Goal: Use online tool/utility: Utilize a website feature to perform a specific function

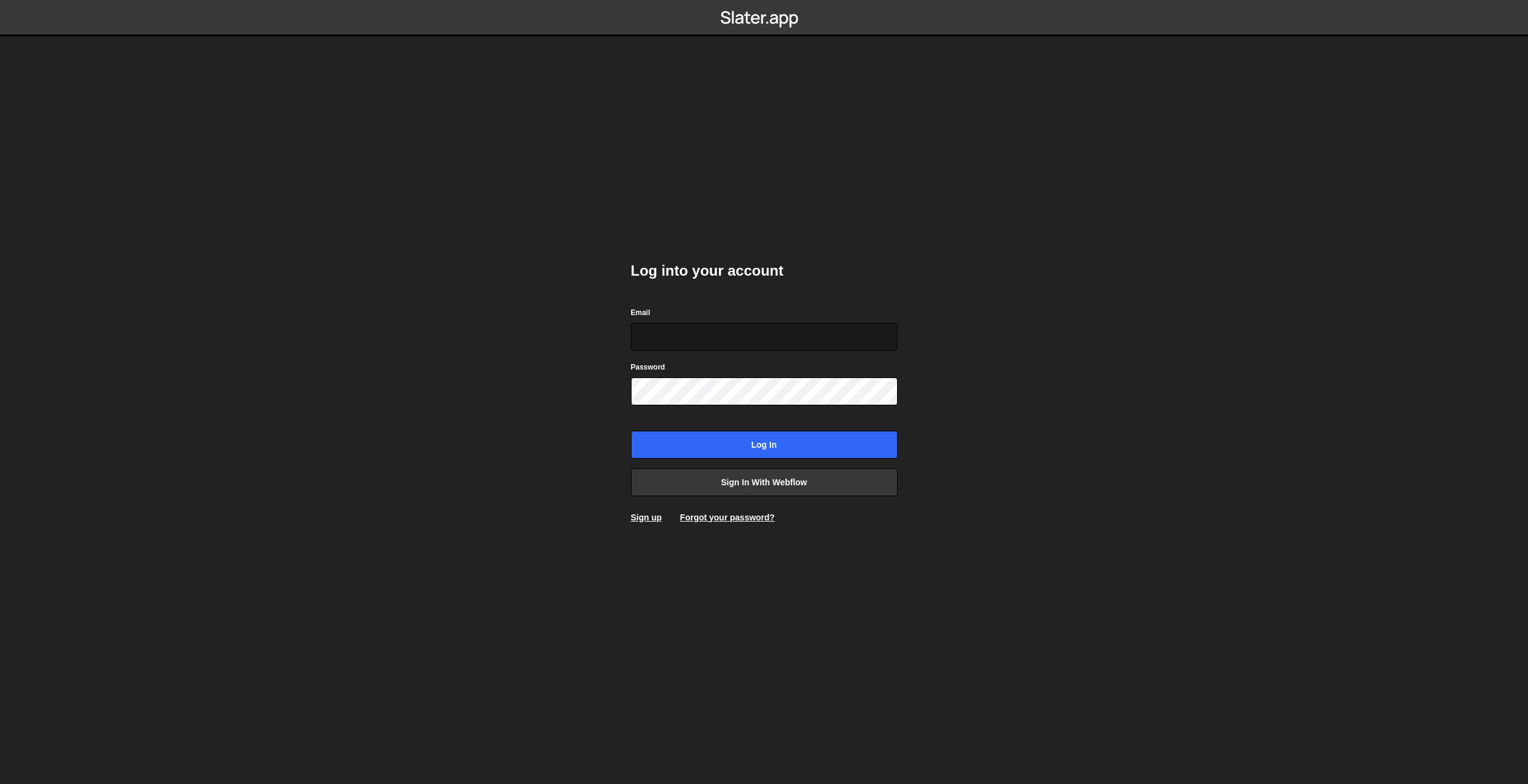
click at [735, 337] on input "Email" at bounding box center [765, 337] width 267 height 28
click at [794, 484] on link "Sign in with Webflow" at bounding box center [765, 482] width 267 height 28
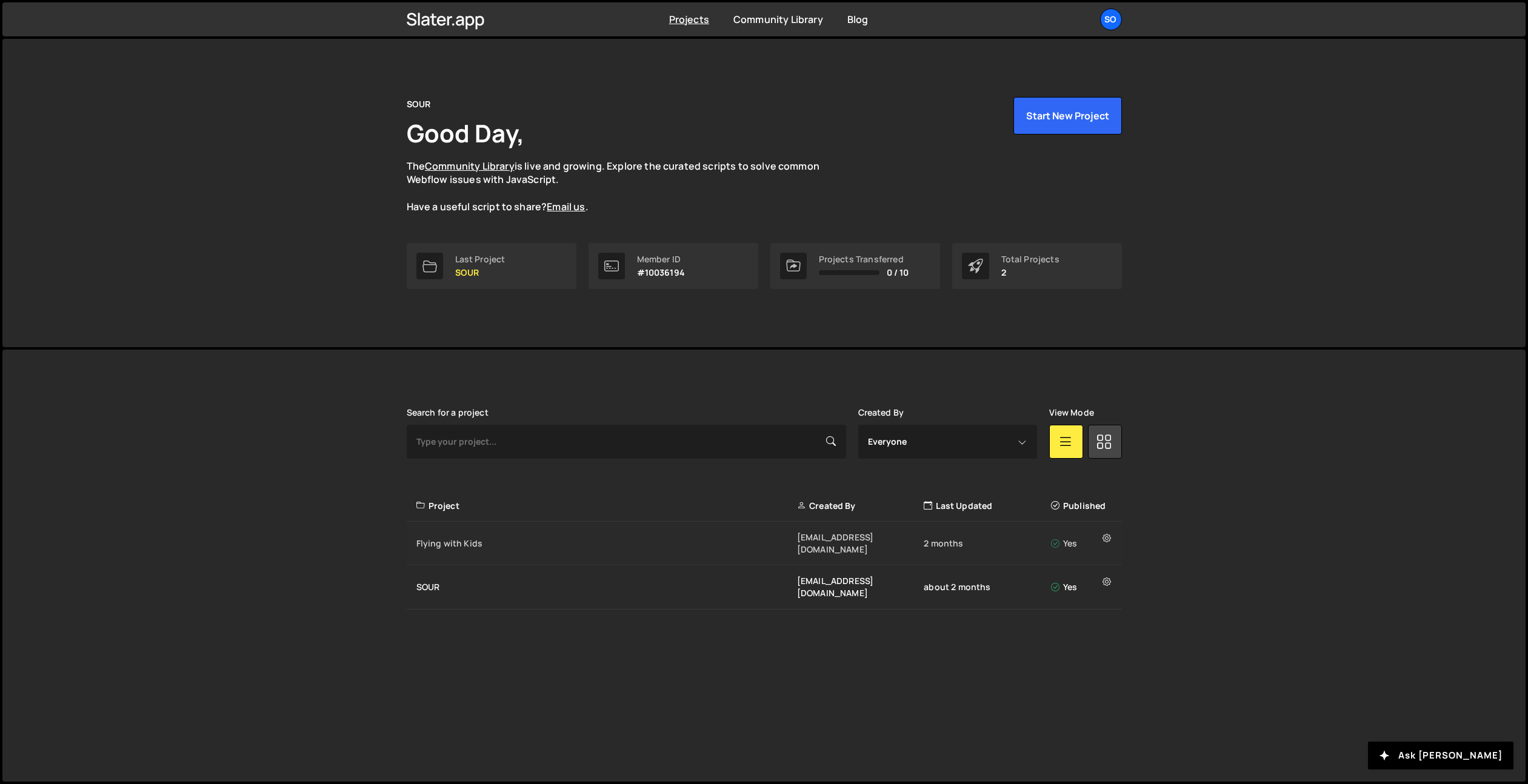
click at [419, 541] on div "Flying with Kids" at bounding box center [606, 543] width 381 height 12
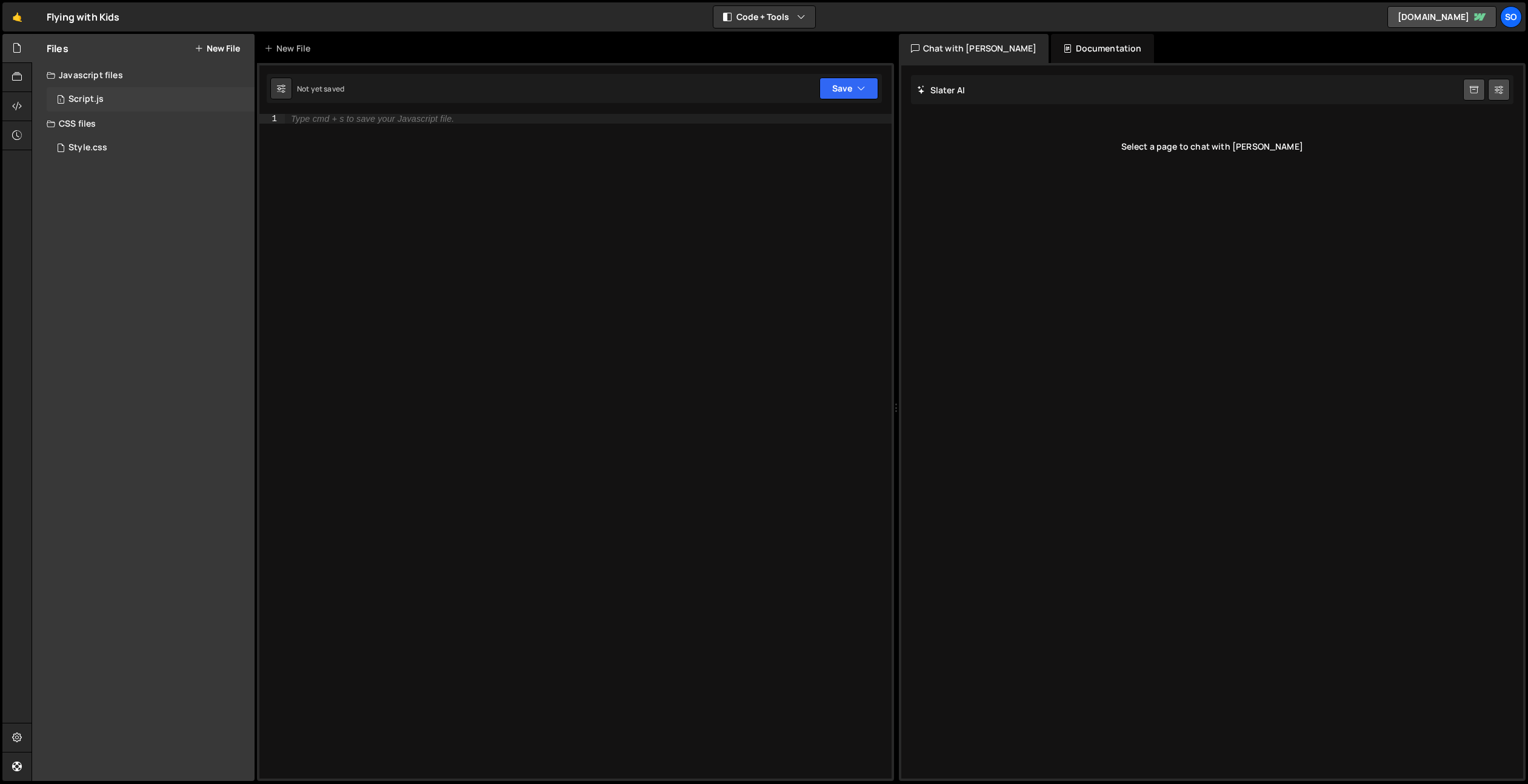
click at [78, 97] on div "Script.js" at bounding box center [86, 99] width 35 height 11
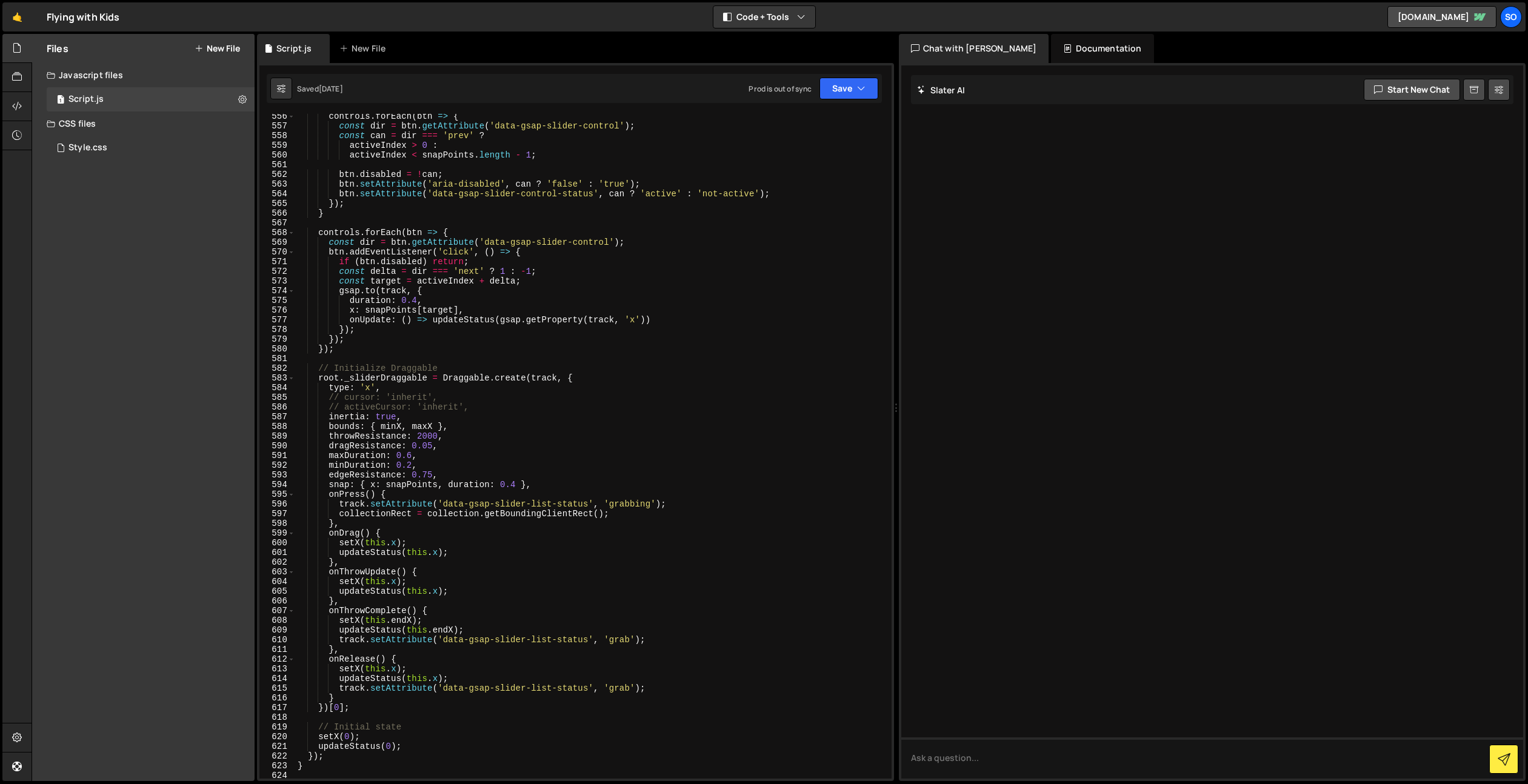
scroll to position [6894, 0]
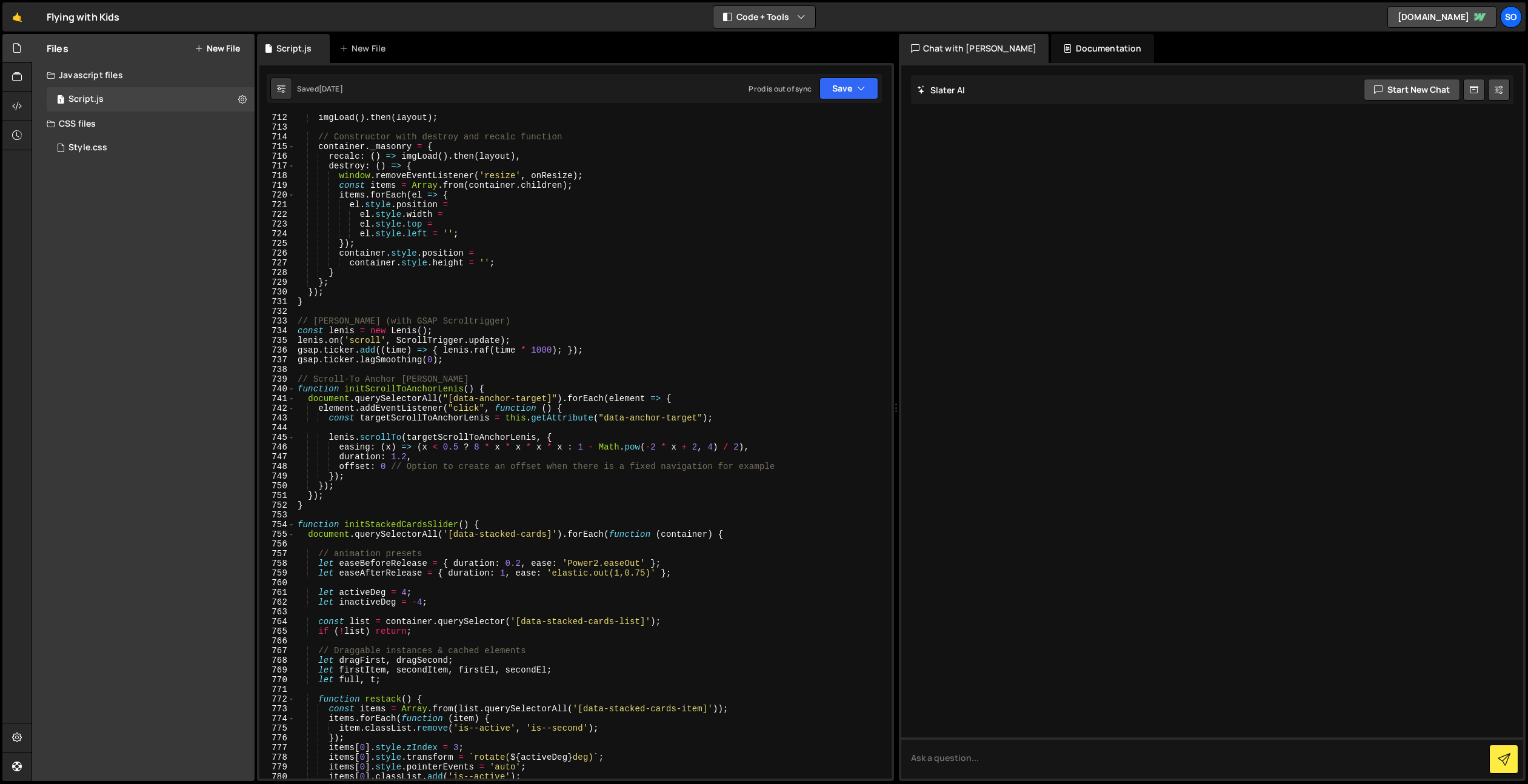
click at [786, 10] on button "Code + Tools" at bounding box center [765, 17] width 102 height 22
click at [770, 81] on button "Tools Only" at bounding box center [765, 87] width 102 height 22
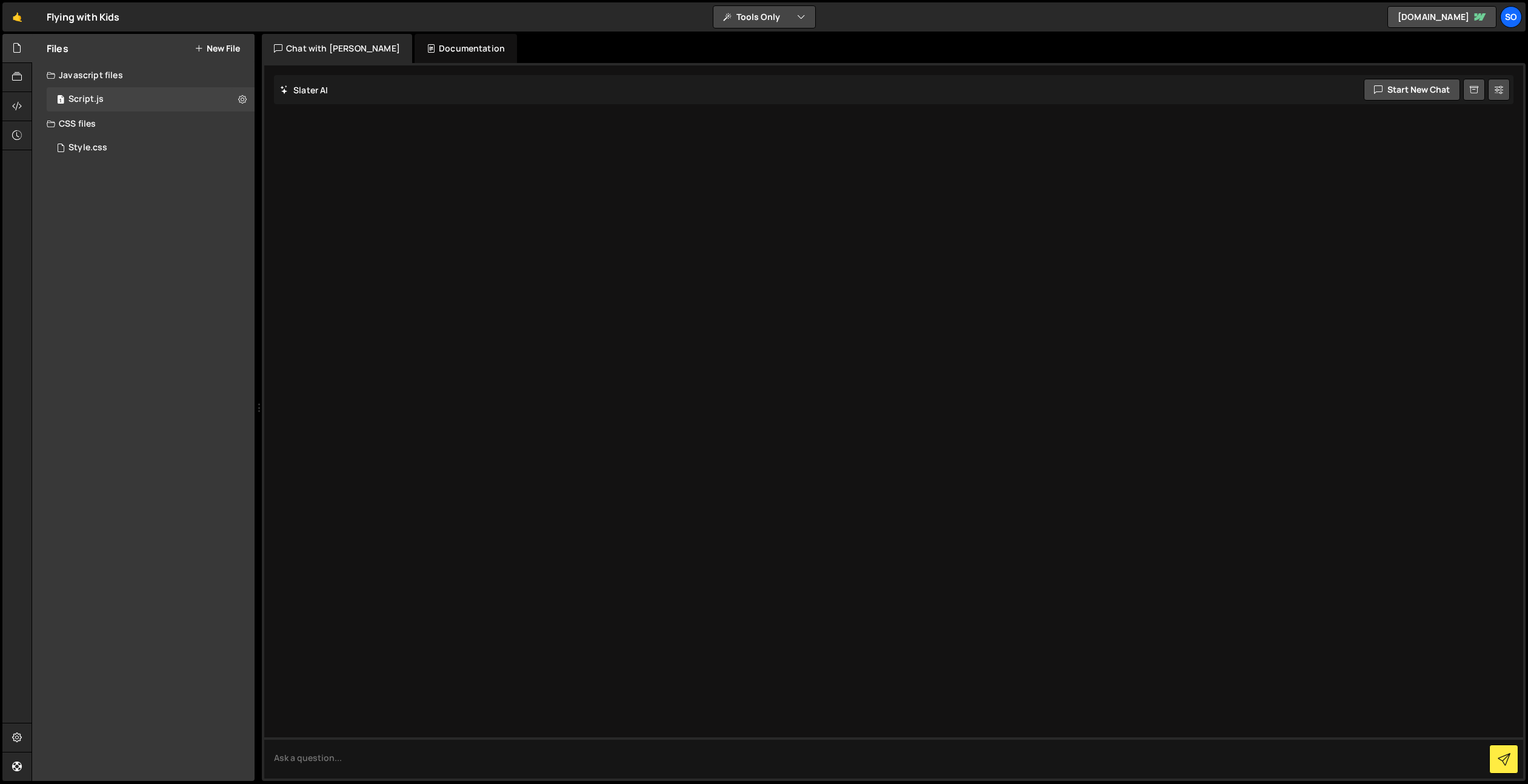
click at [786, 7] on button "Tools Only" at bounding box center [765, 17] width 102 height 22
click at [784, 34] on button "Code Only" at bounding box center [765, 44] width 102 height 22
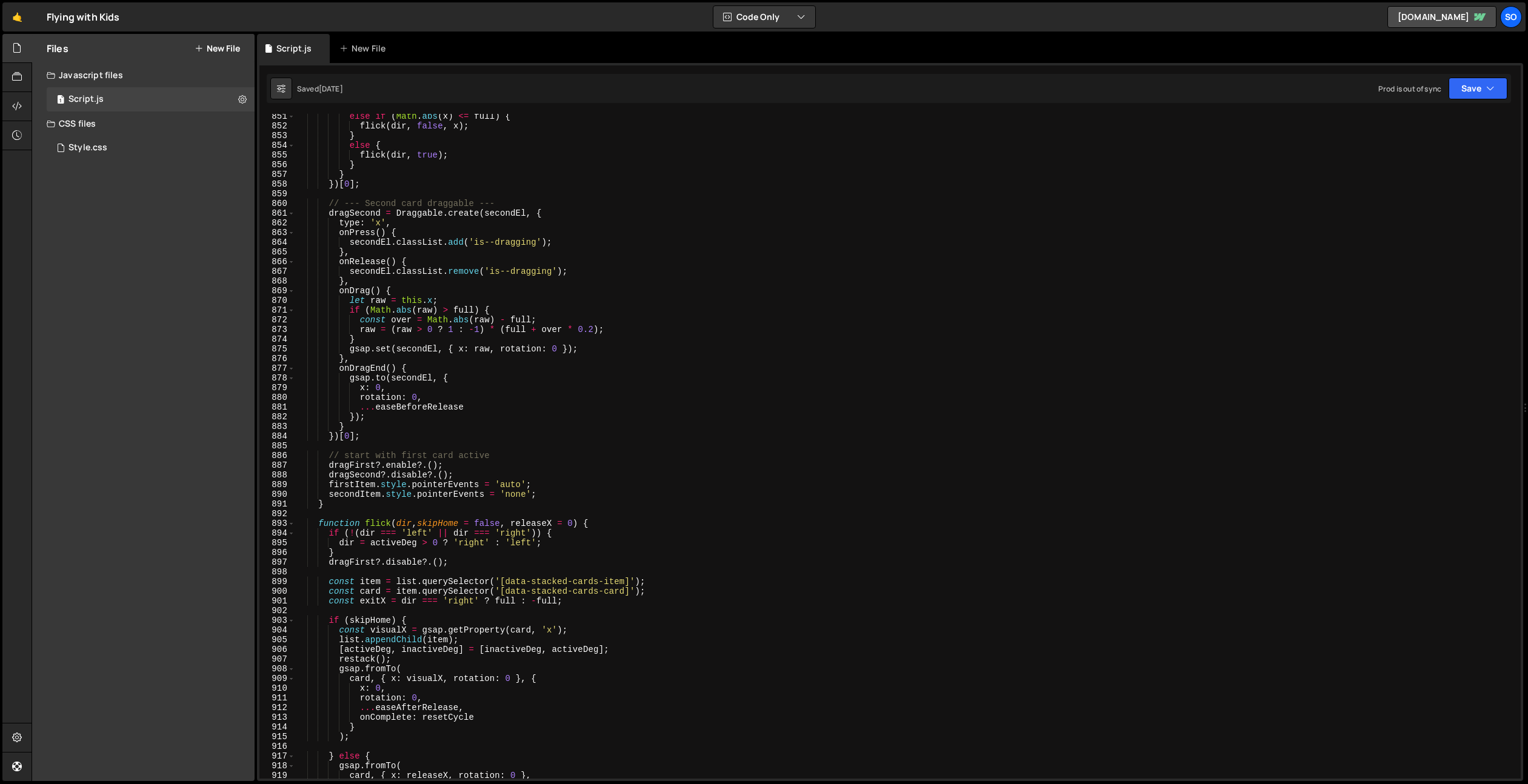
scroll to position [9319, 0]
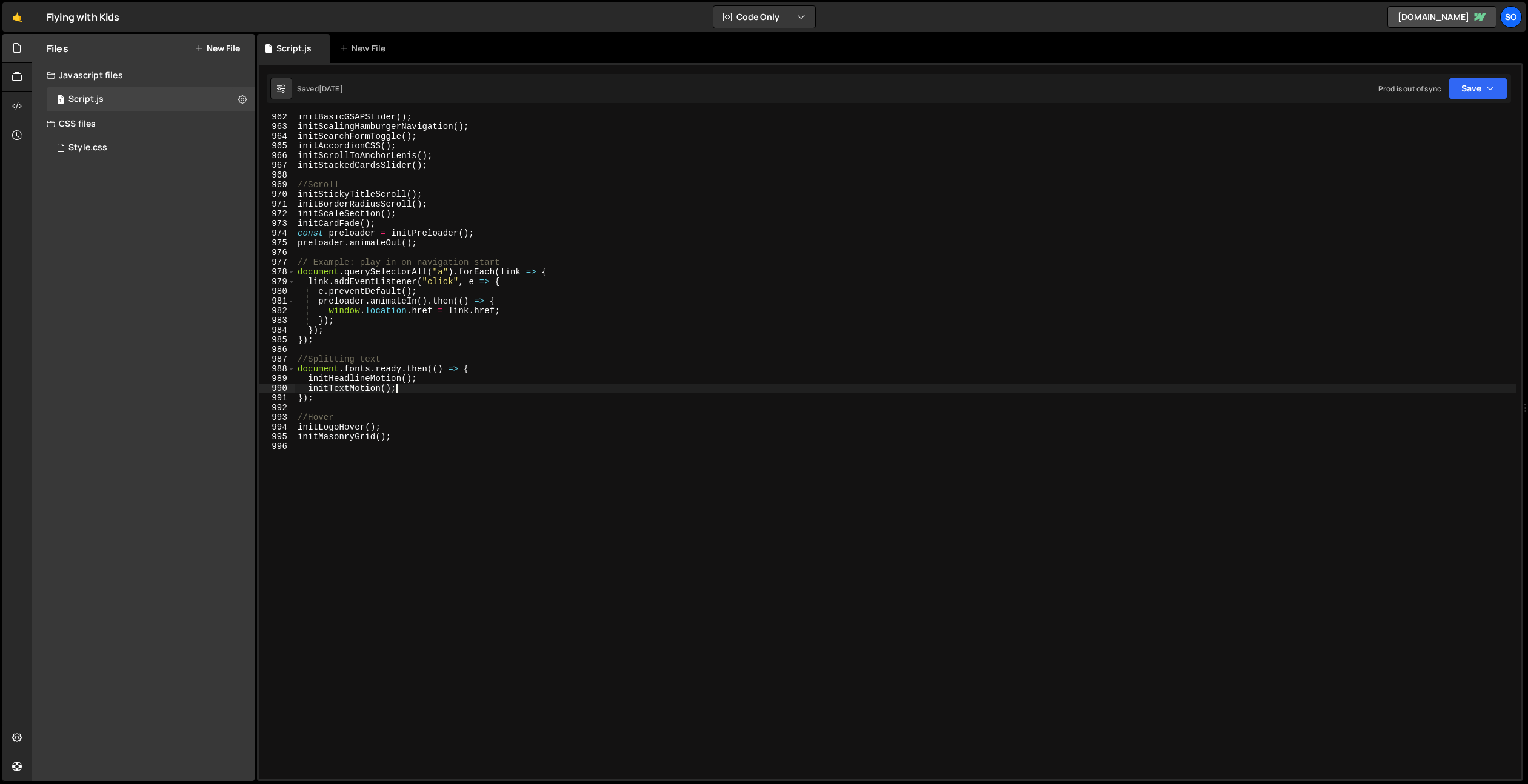
click at [425, 389] on div "initBasicGSAPSlider ( ) ; initScalingHamburgerNavigation ( ) ; initSearchFormTo…" at bounding box center [905, 454] width 1221 height 684
click at [371, 382] on div "initBasicGSAPSlider ( ) ; initScalingHamburgerNavigation ( ) ; initSearchFormTo…" at bounding box center [905, 454] width 1221 height 684
type textarea "initHeadlineMotion();"
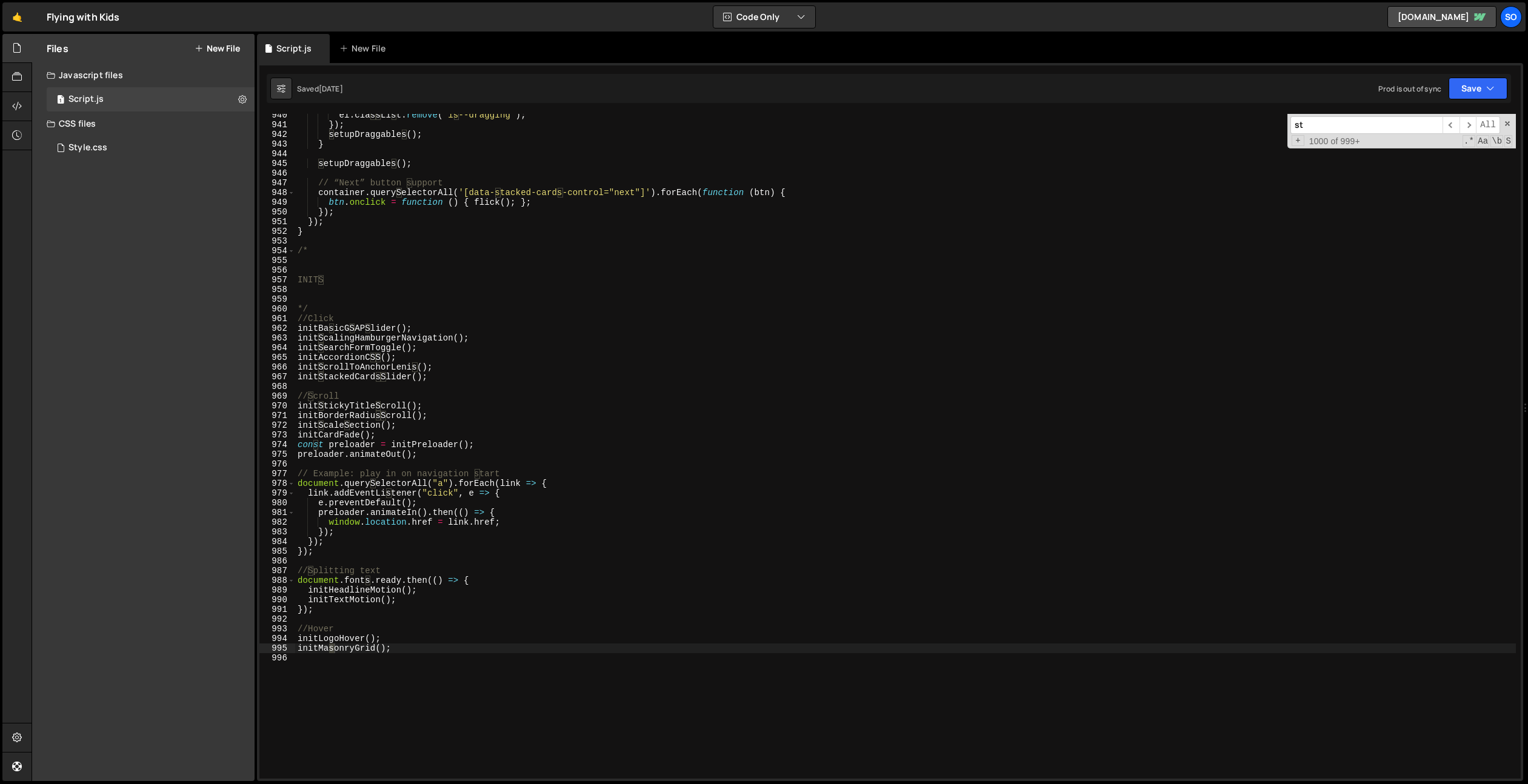
scroll to position [0, 0]
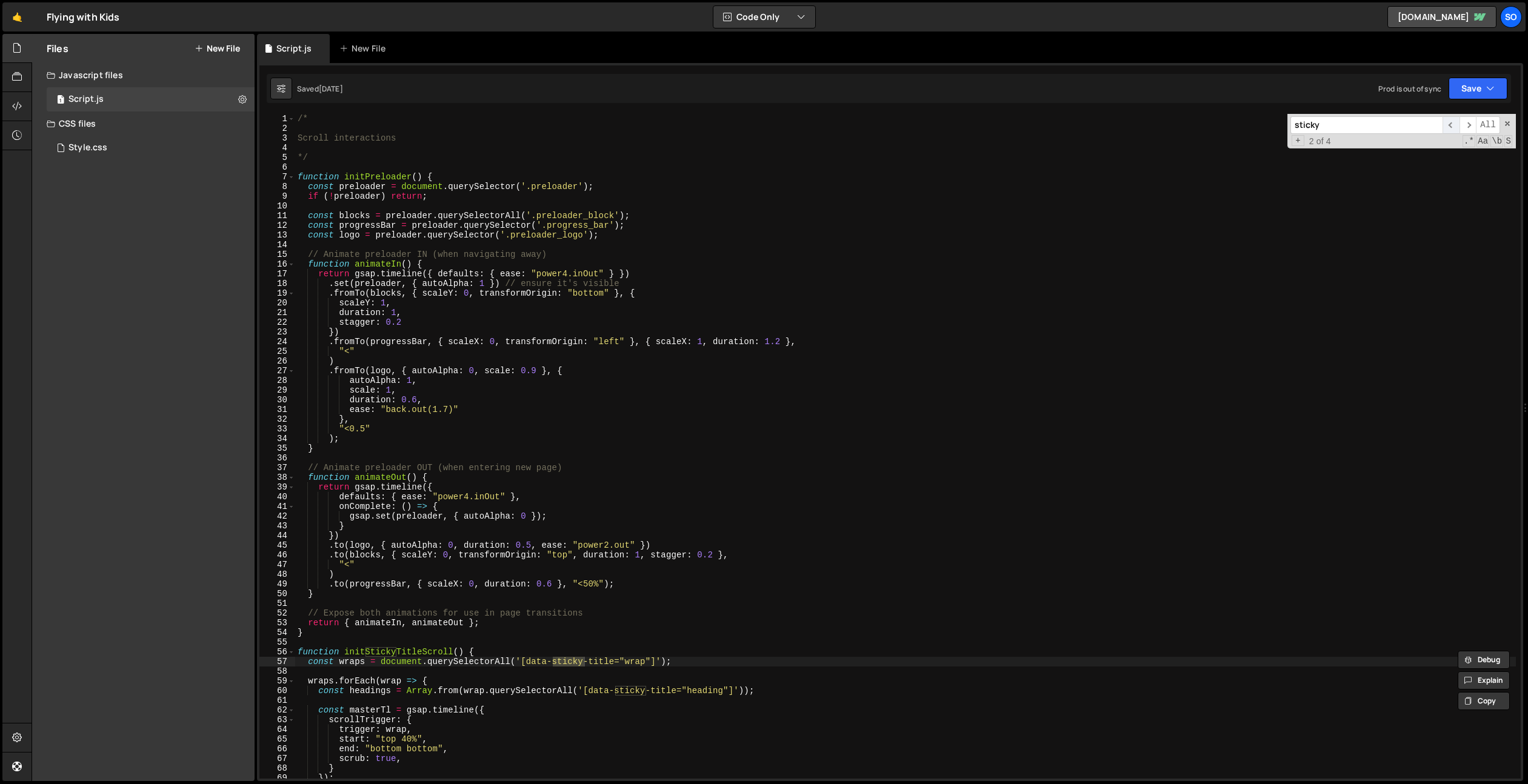
type input "sticky"
click at [1452, 128] on span "​" at bounding box center [1451, 125] width 17 height 18
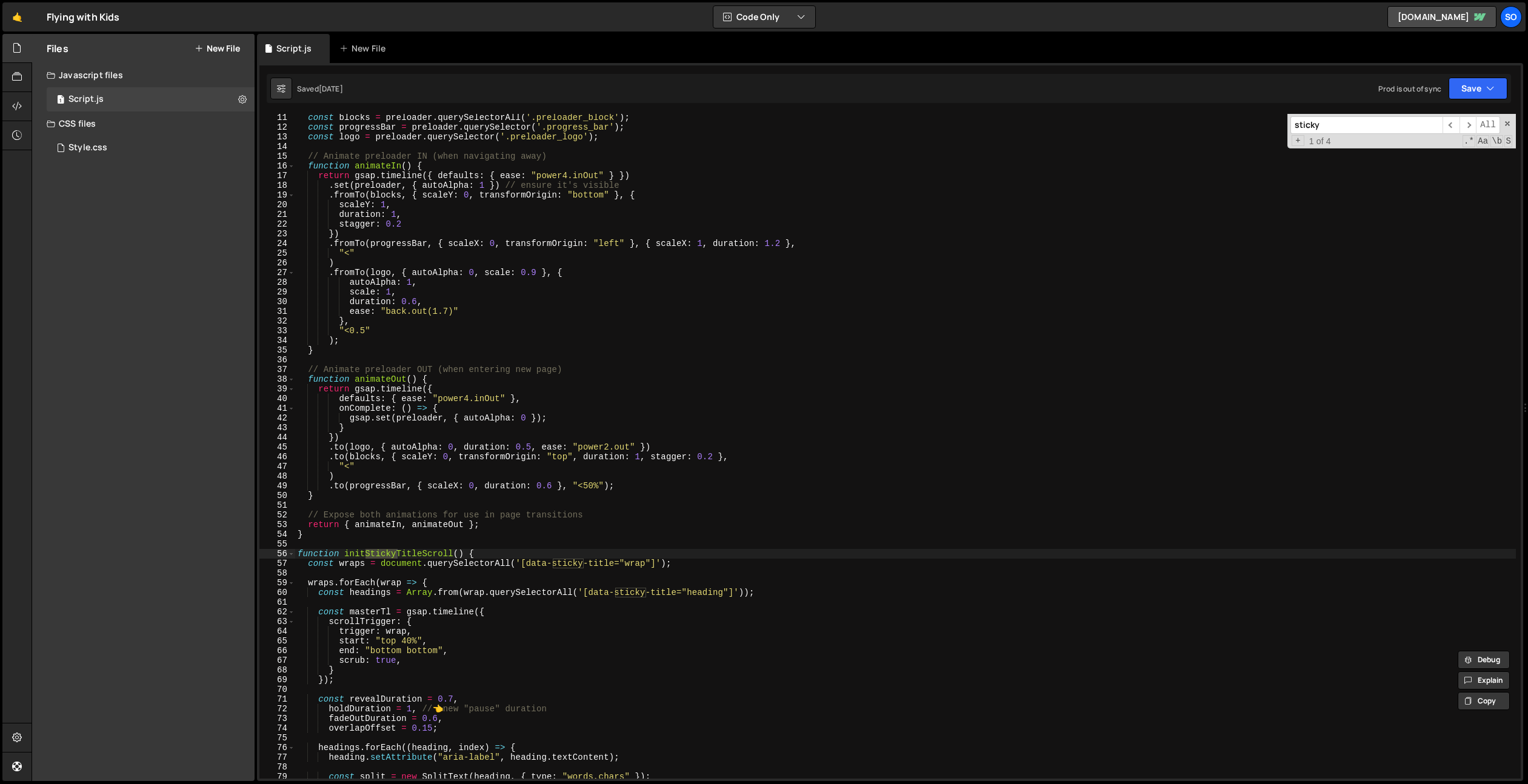
scroll to position [279, 0]
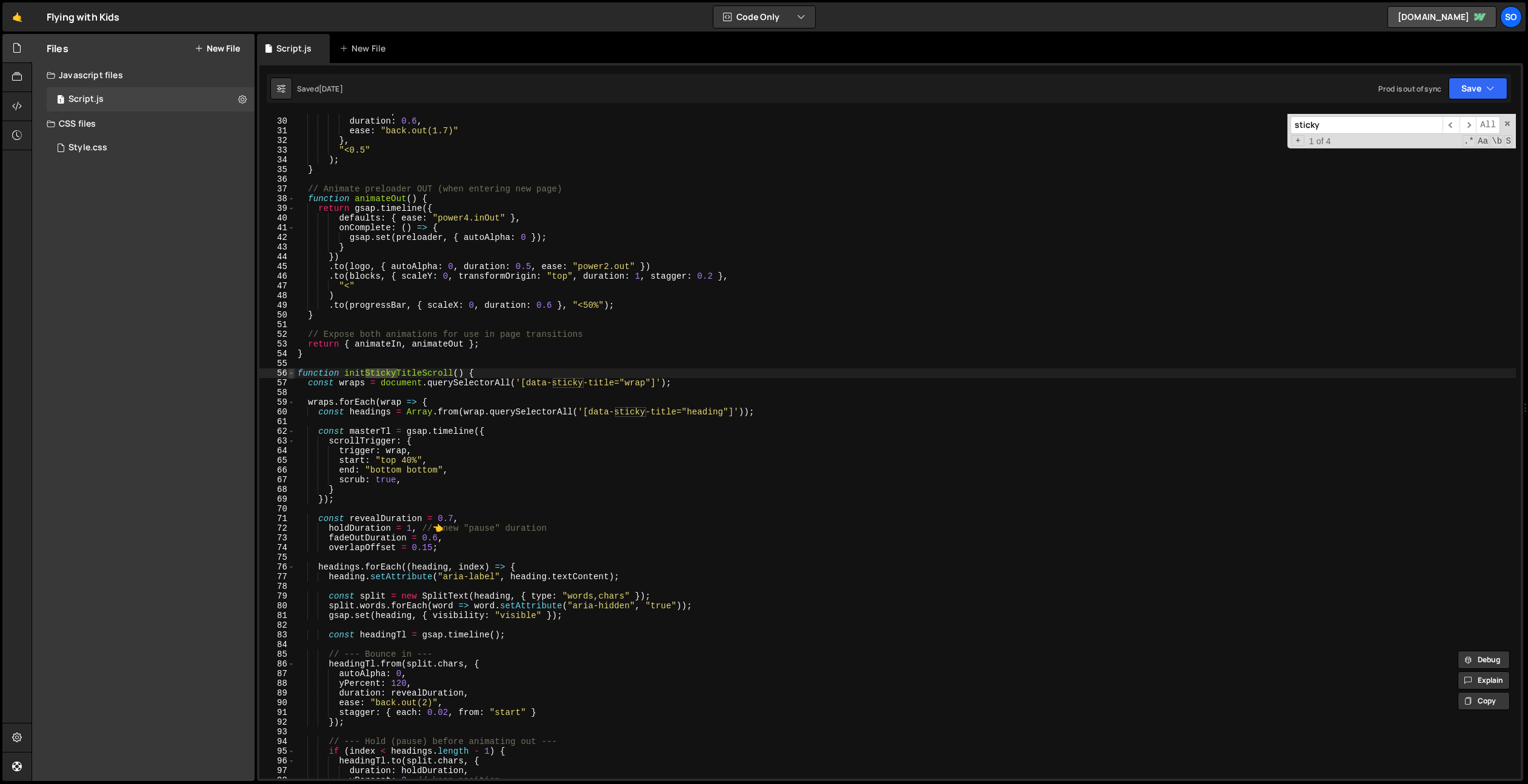
click at [294, 374] on span at bounding box center [291, 373] width 6 height 10
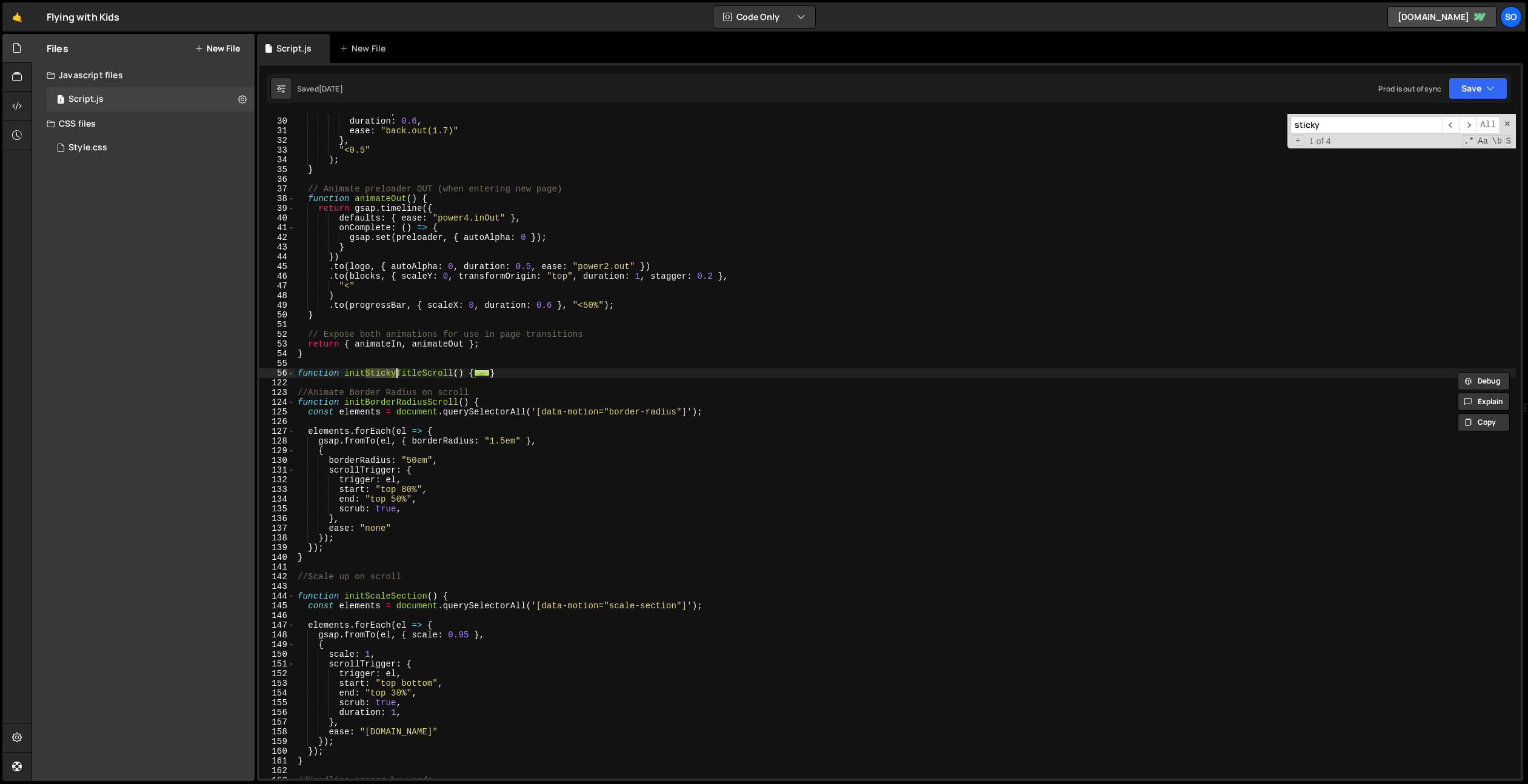
click at [295, 373] on div "56" at bounding box center [277, 373] width 36 height 10
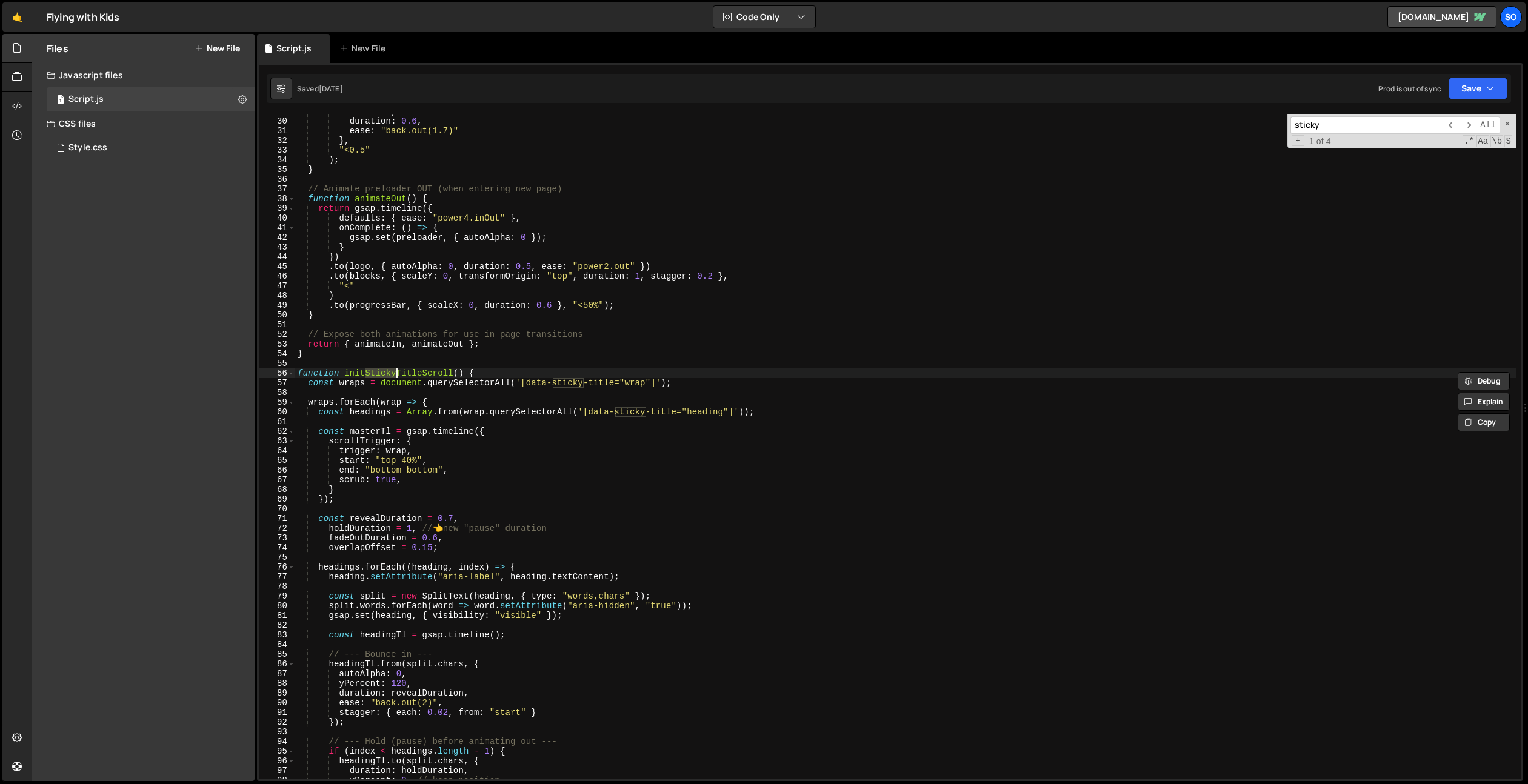
click at [299, 371] on div "scale : 1 , duration : 0.6 , ease : "back.out(1.7)" } , "<0.5" ) ; } // Animate…" at bounding box center [905, 449] width 1221 height 684
click at [1510, 126] on span at bounding box center [1507, 123] width 8 height 8
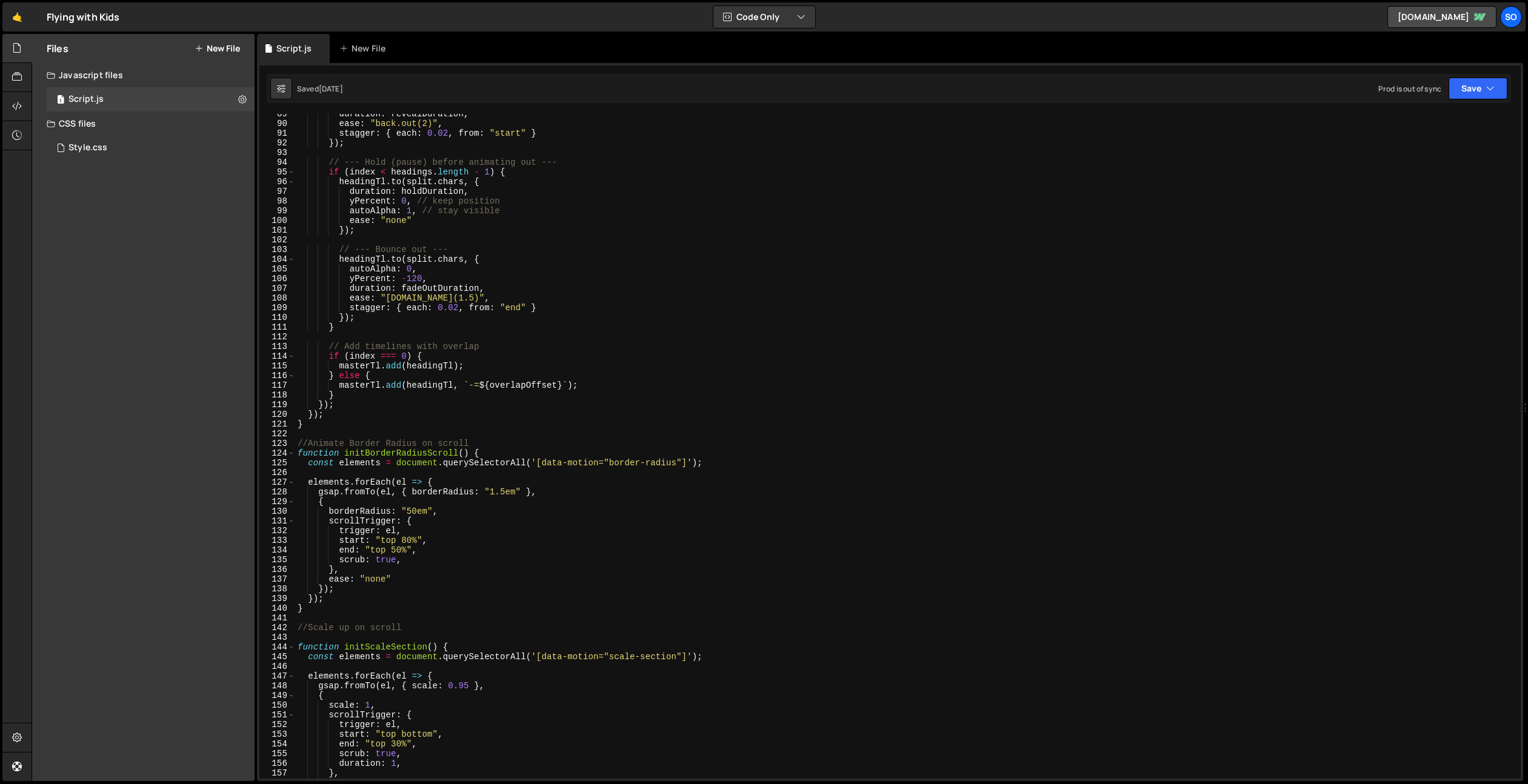
scroll to position [858, 0]
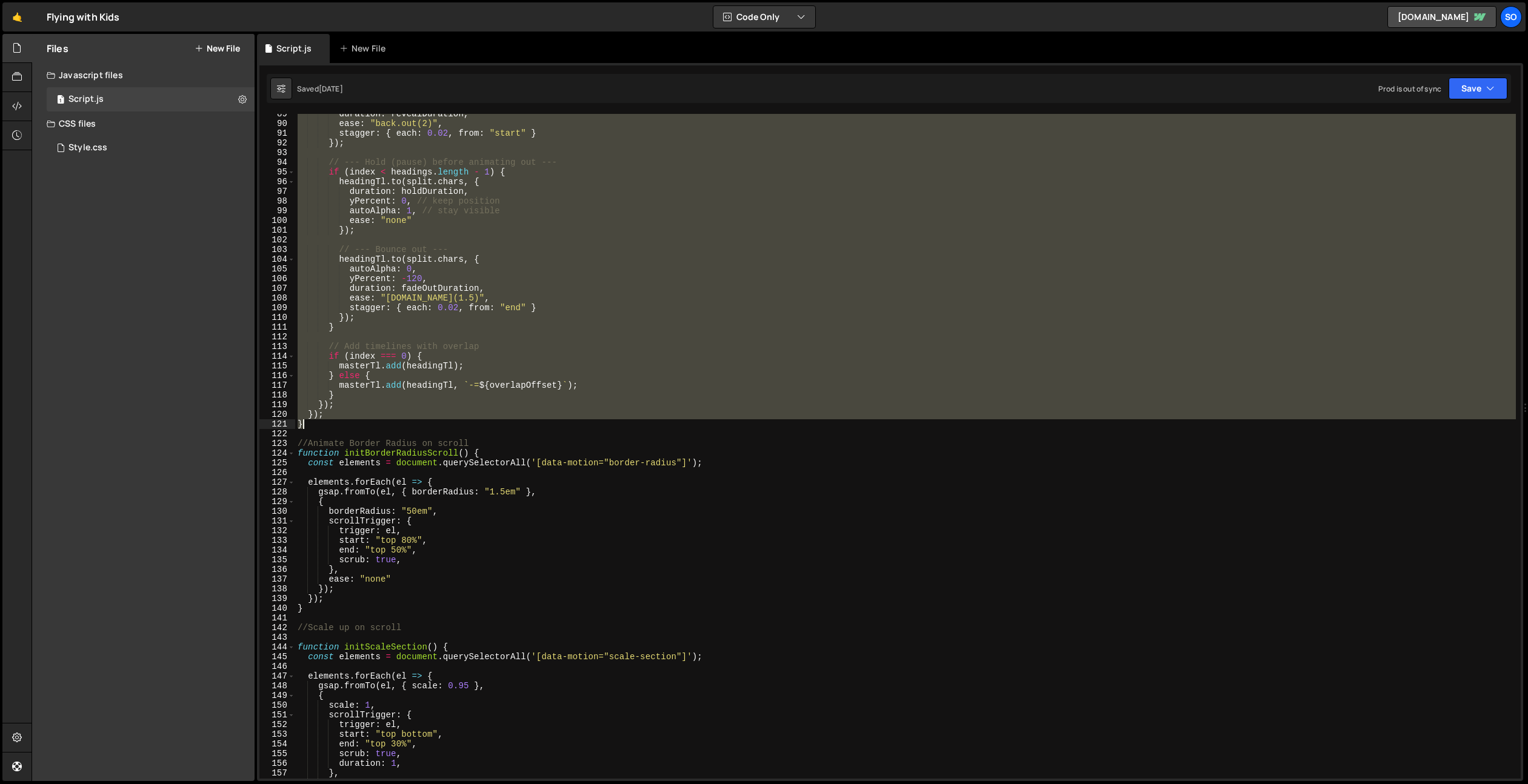
click at [320, 420] on div "duration : revealDuration , ease : "back.out(2)" , stagger : { each : 0.02 , fr…" at bounding box center [905, 451] width 1221 height 684
type textarea "}); }"
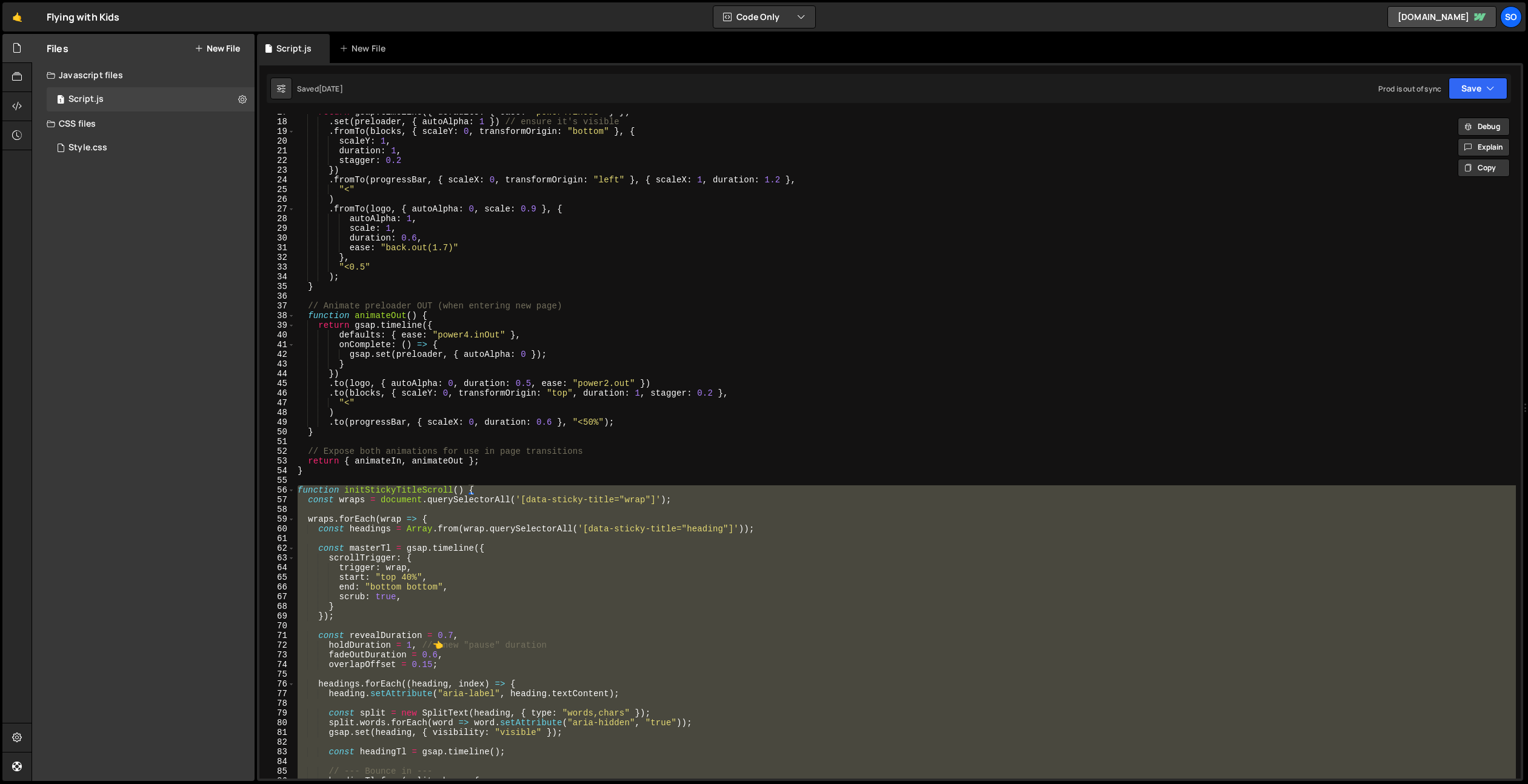
scroll to position [162, 0]
paste textarea
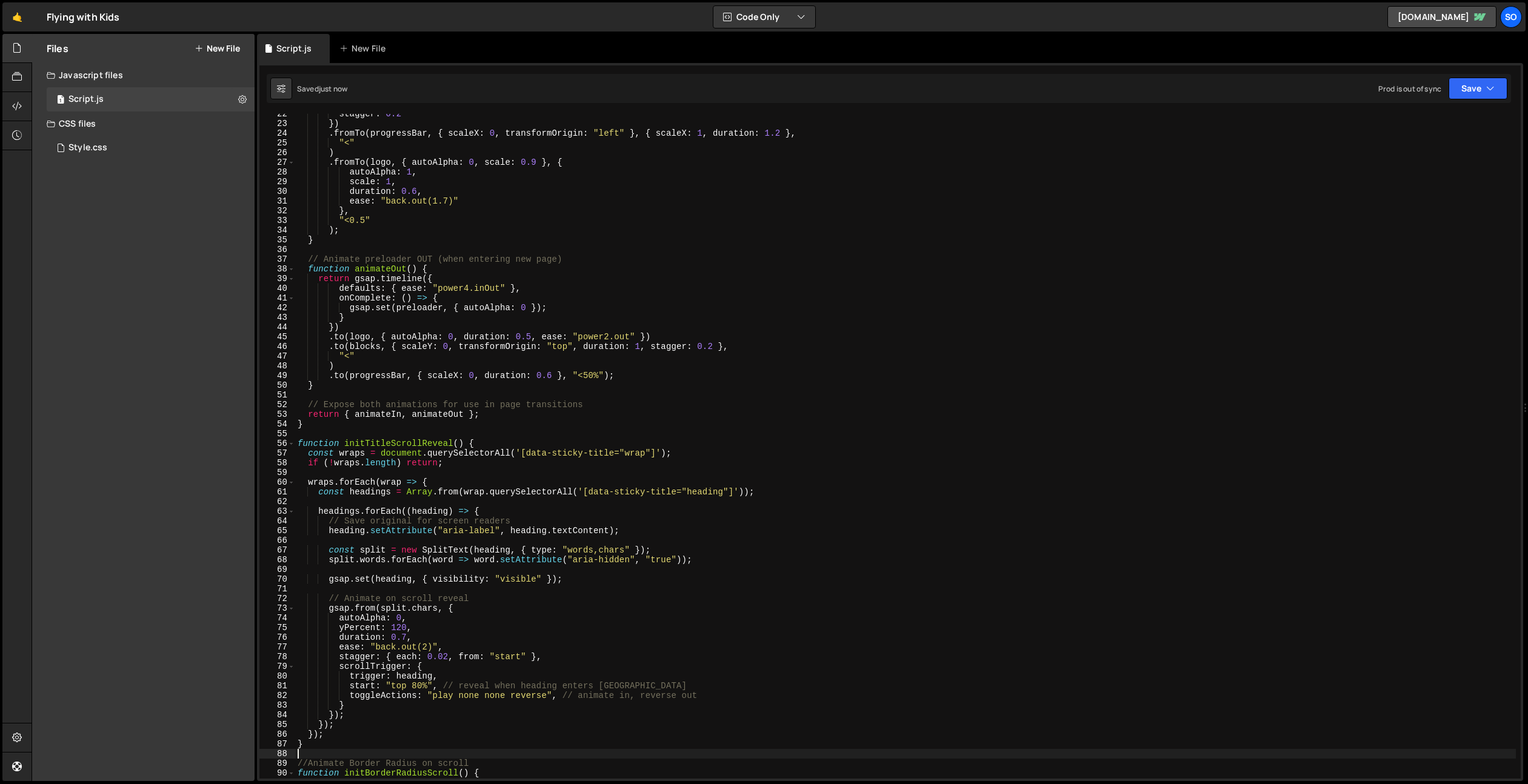
scroll to position [208, 0]
drag, startPoint x: 344, startPoint y: 440, endPoint x: 463, endPoint y: 440, distance: 119.0
click at [463, 440] on div "stagger : 0.2 }) . fromTo ( progressBar , { scaleX : 0 , transformOrigin : "lef…" at bounding box center [905, 451] width 1221 height 684
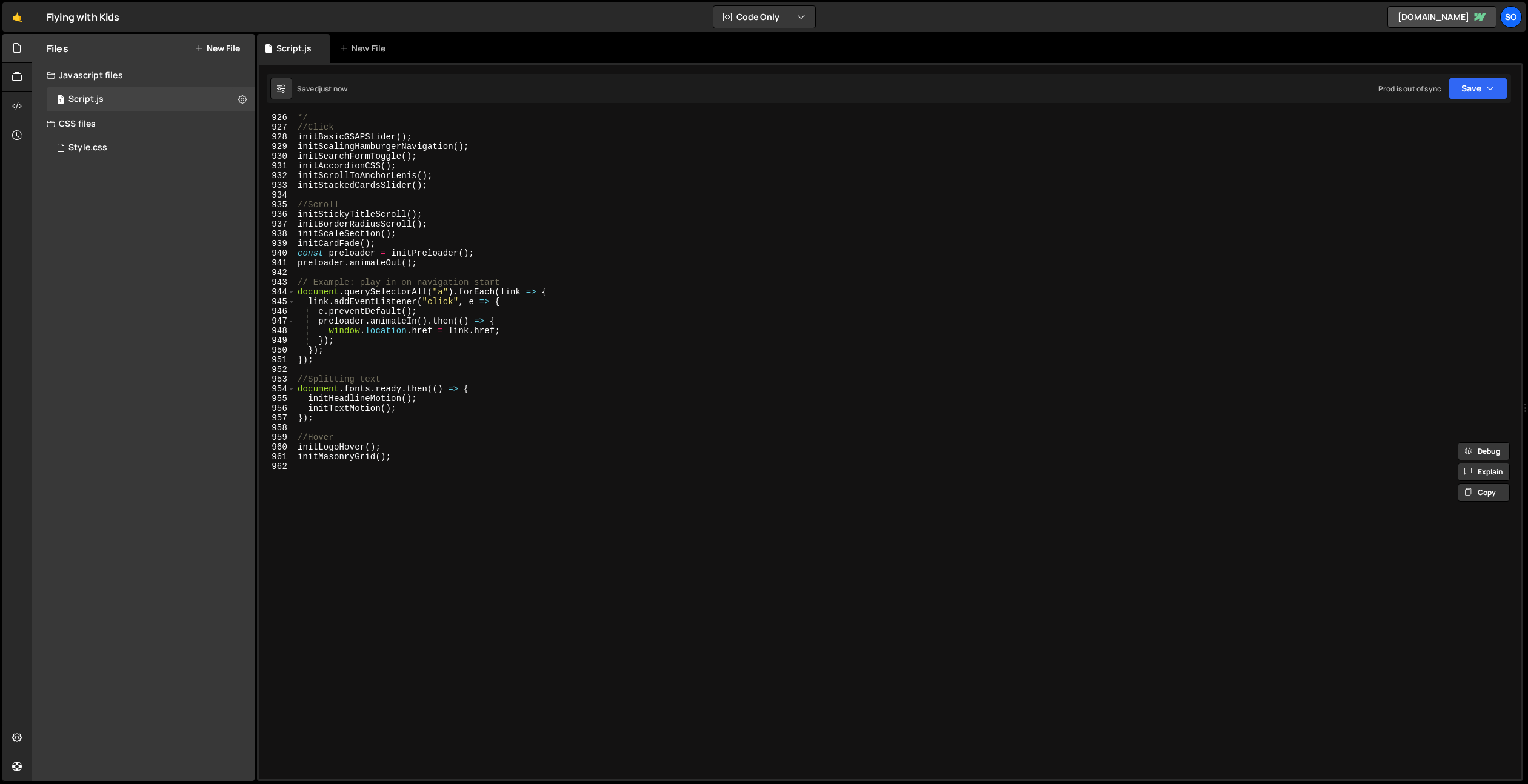
scroll to position [8883, 0]
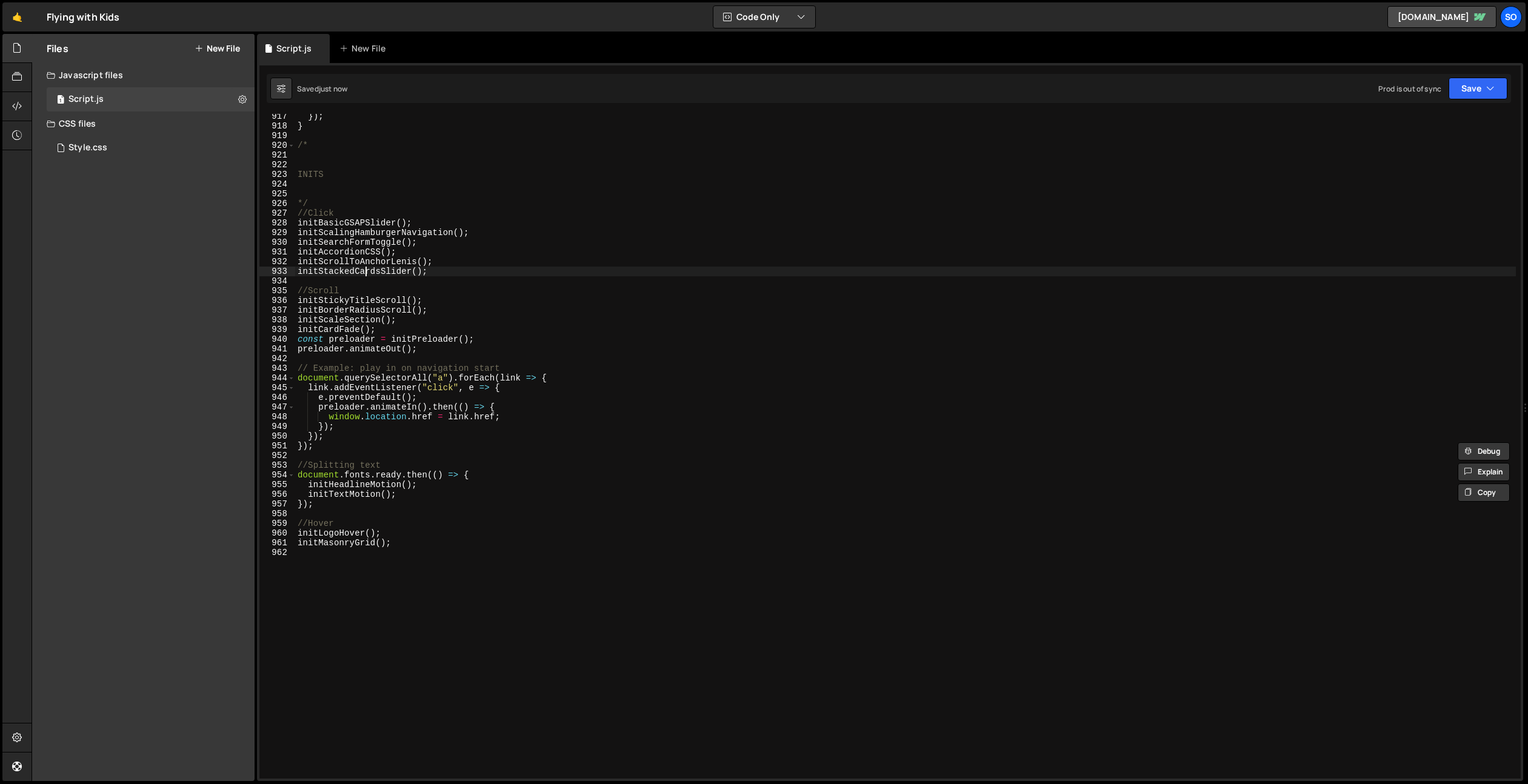
click at [367, 273] on div "}) ; } /* INITS */ //Click initBasicGSAPSlider ( ) ; initScalingHamburgerNaviga…" at bounding box center [905, 453] width 1221 height 684
click at [372, 308] on div "}) ; } /* INITS */ //Click initBasicGSAPSlider ( ) ; initScalingHamburgerNaviga…" at bounding box center [905, 453] width 1221 height 684
drag, startPoint x: 436, startPoint y: 301, endPoint x: 268, endPoint y: 302, distance: 168.0
click at [268, 302] on div "initBorderRadiusScroll(); 917 918 919 920 921 922 923 924 925 926 927 928 929 9…" at bounding box center [890, 446] width 1262 height 665
paste textarea "TitleScrollReveal()"
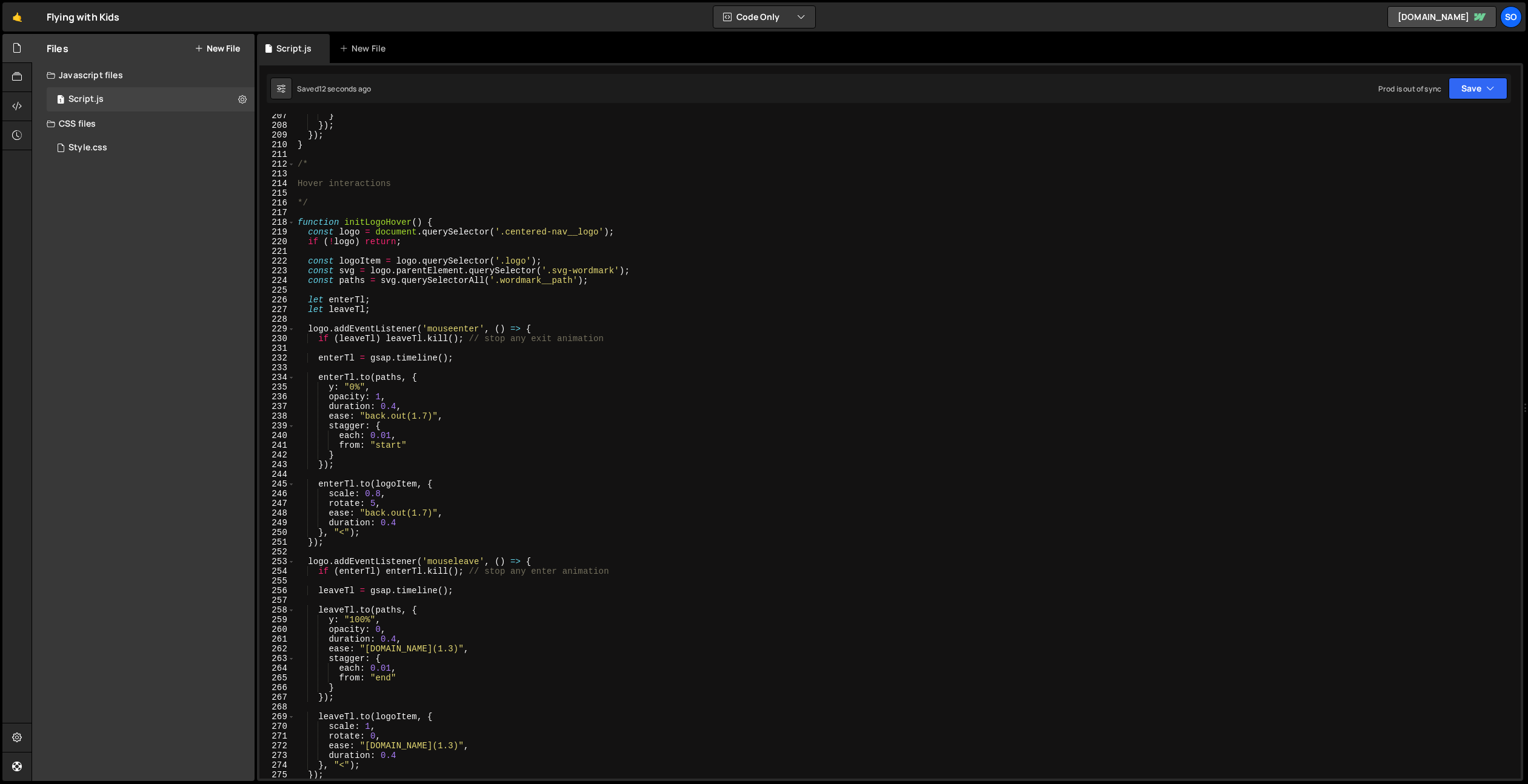
scroll to position [2140, 0]
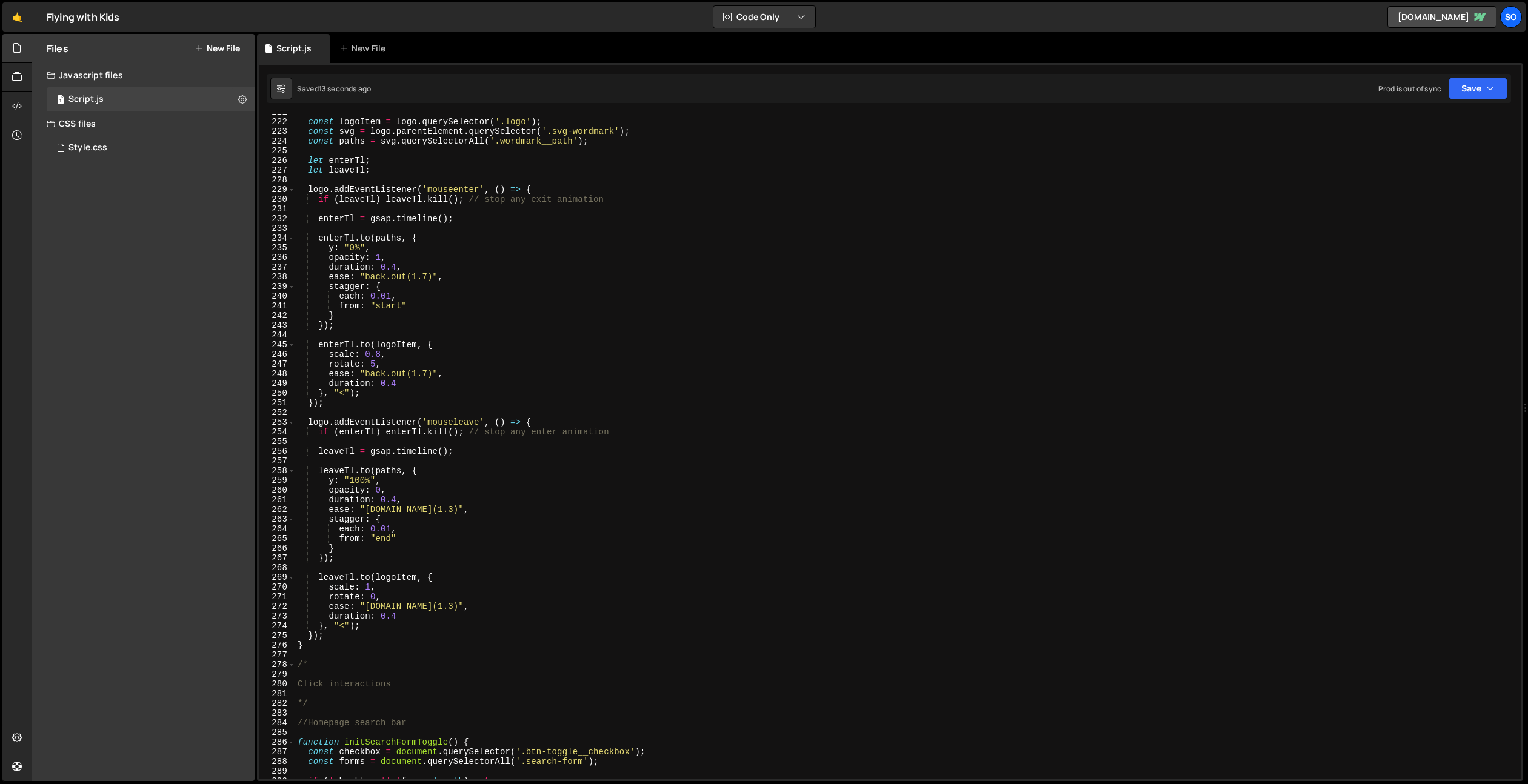
type textarea "initTitleScrollReveal();"
paste input "initTitleScrollReveal()"
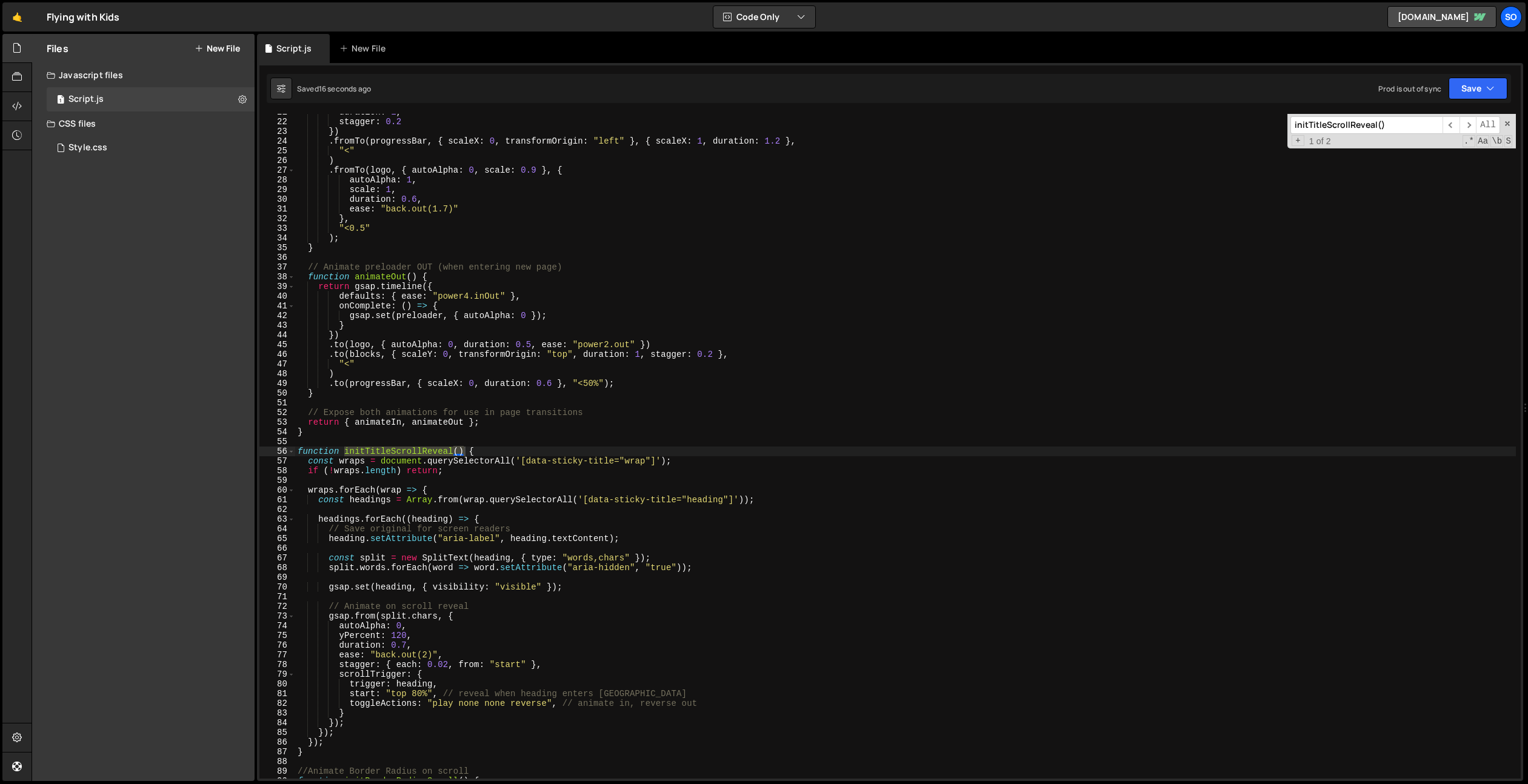
scroll to position [257, 0]
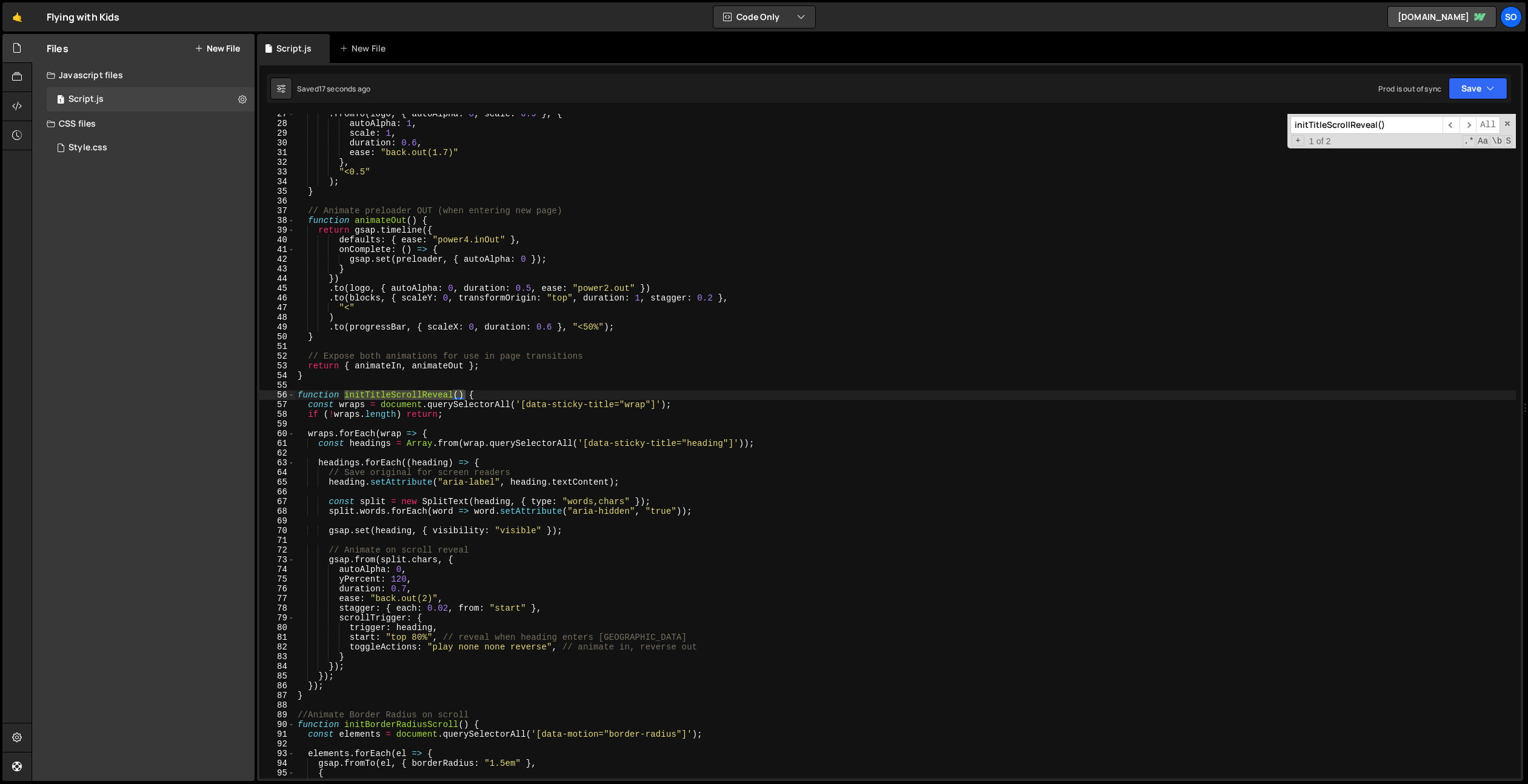
type input "initTitleScrollReveal()"
click at [606, 409] on div ". fromTo ( logo , { autoAlpha : 0 , scale : 0.9 } , { autoAlpha : 1 , scale : 1…" at bounding box center [905, 451] width 1221 height 684
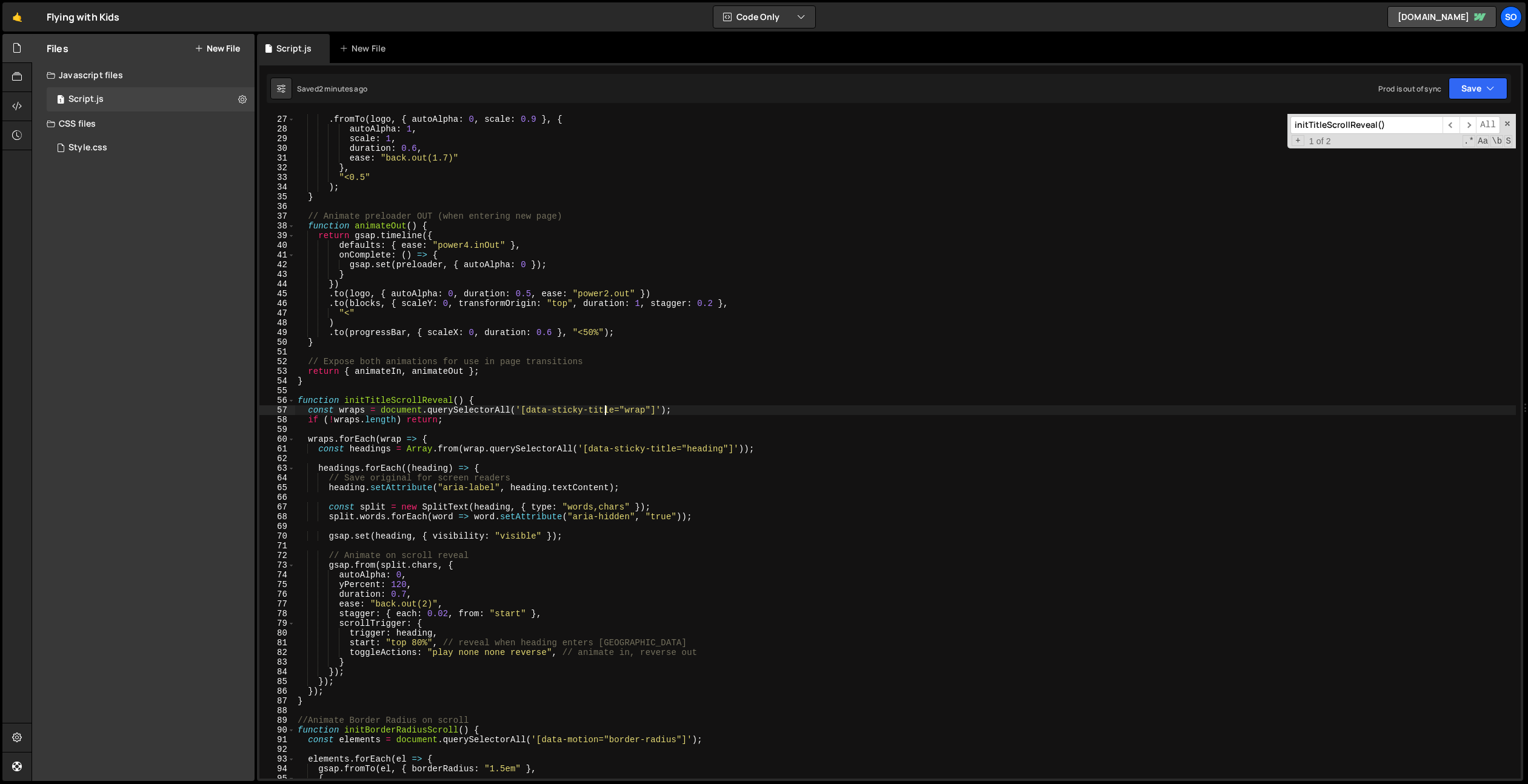
scroll to position [252, 0]
drag, startPoint x: 416, startPoint y: 615, endPoint x: 400, endPoint y: 616, distance: 16.0
click at [400, 616] on div ") . fromTo ( logo , { autoAlpha : 0 , scale : 0.9 } , { autoAlpha : 1 , scale :…" at bounding box center [905, 447] width 1221 height 684
click at [448, 614] on div ") . fromTo ( logo , { autoAlpha : 0 , scale : 0.9 } , { autoAlpha : 1 , scale :…" at bounding box center [905, 447] width 1221 height 684
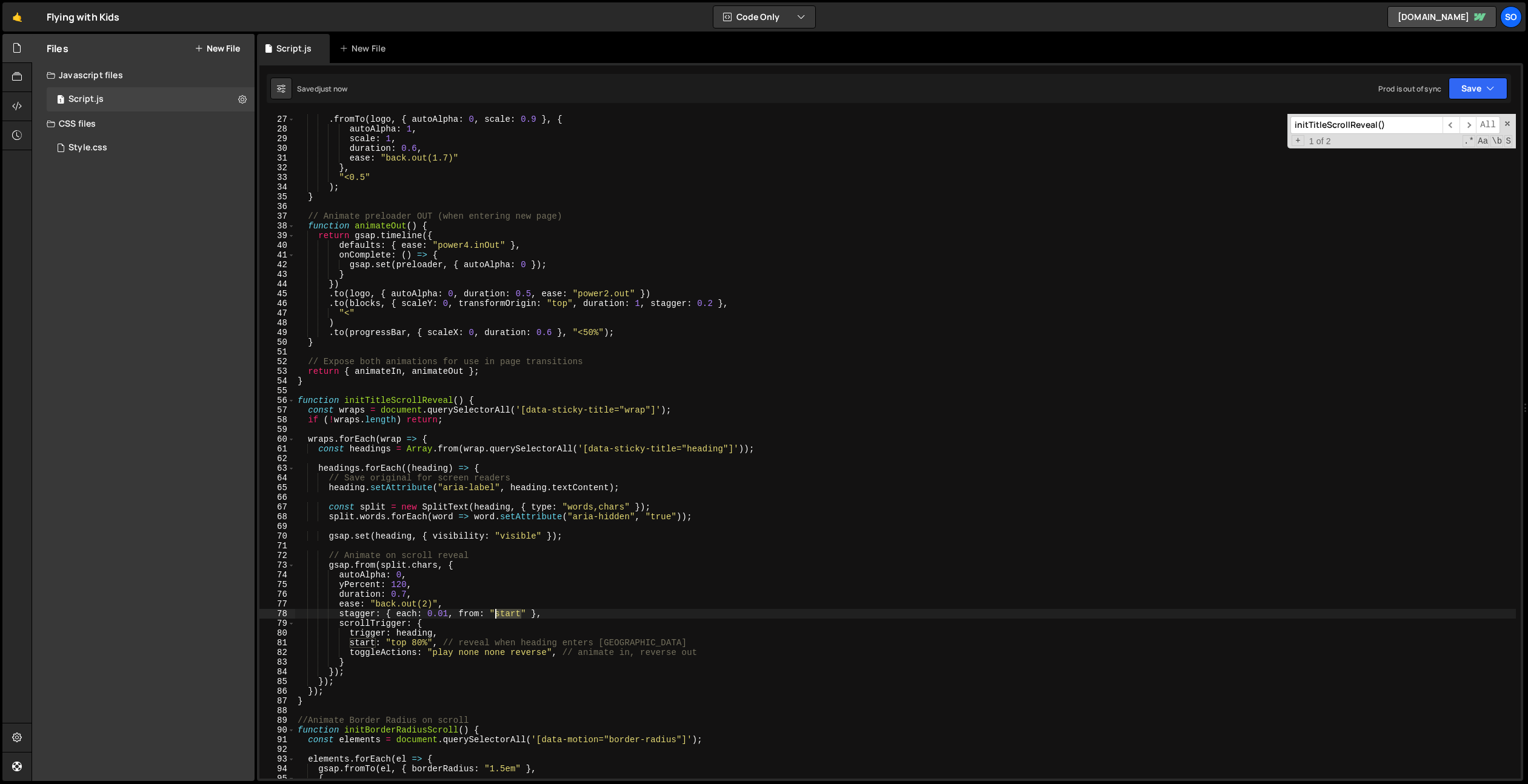
drag, startPoint x: 517, startPoint y: 616, endPoint x: 497, endPoint y: 623, distance: 21.2
click at [493, 618] on div ") . fromTo ( logo , { autoAlpha : 0 , scale : 0.9 } , { autoAlpha : 1 , scale :…" at bounding box center [905, 447] width 1221 height 684
drag, startPoint x: 415, startPoint y: 614, endPoint x: 395, endPoint y: 616, distance: 20.1
click at [395, 616] on div ") . fromTo ( logo , { autoAlpha : 0 , scale : 0.9 } , { autoAlpha : 1 , scale :…" at bounding box center [905, 447] width 1221 height 684
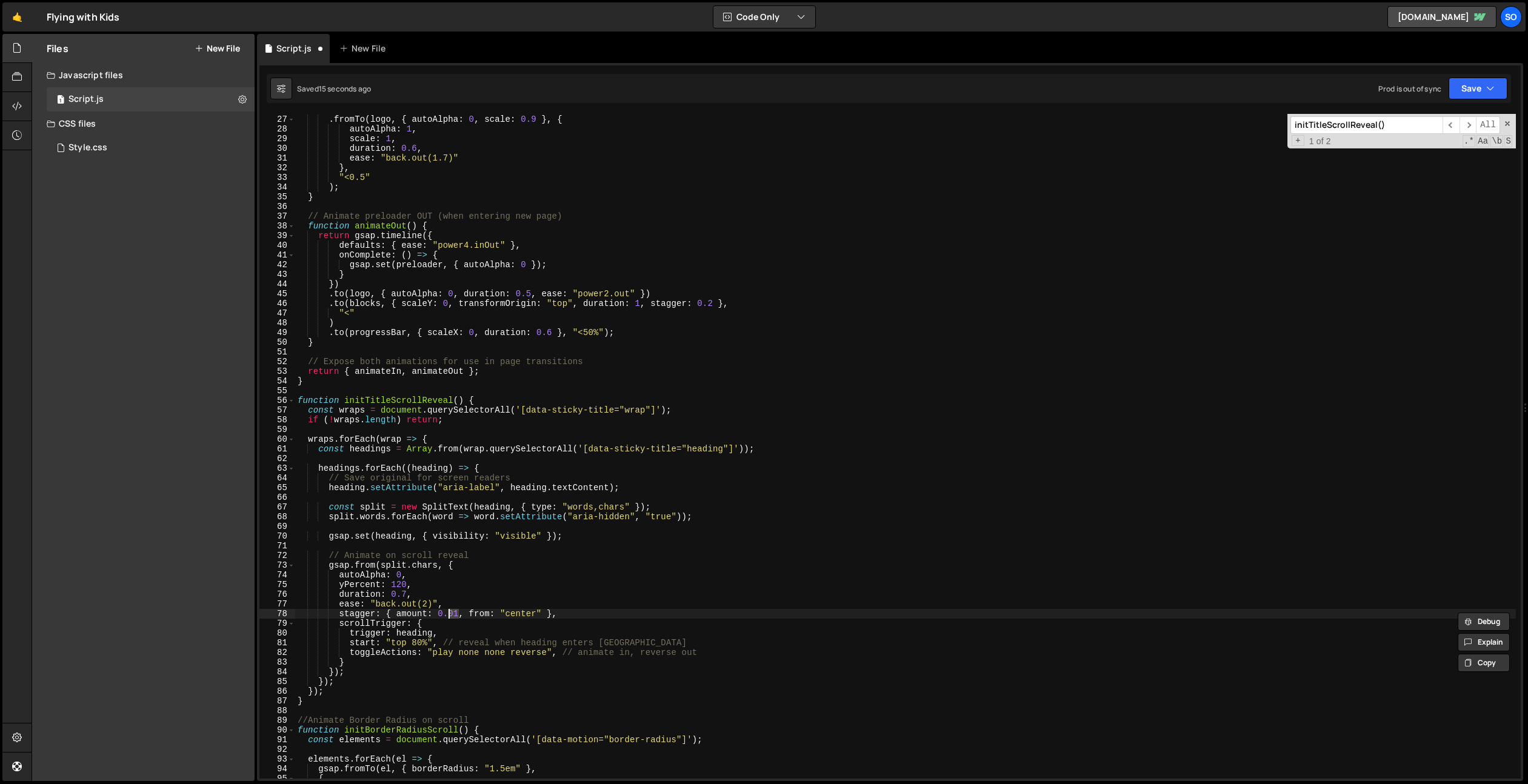
scroll to position [0, 11]
type textarea "stagger: { amount: 0.5, from: "center" },"
